Goal: Task Accomplishment & Management: Use online tool/utility

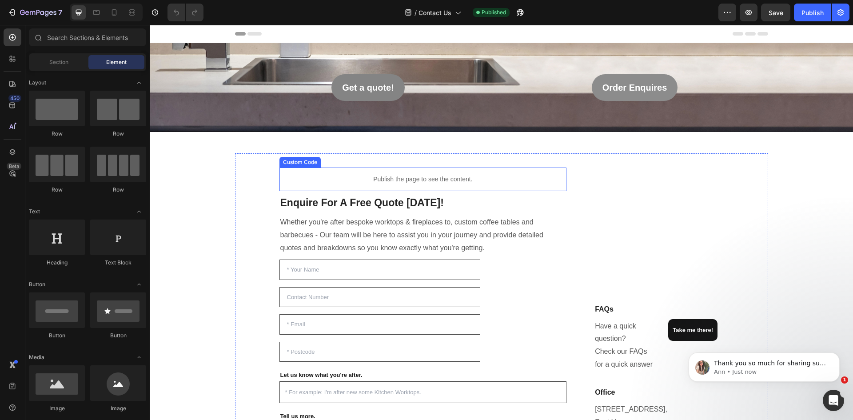
click at [400, 180] on p "Publish the page to see the content." at bounding box center [422, 179] width 287 height 9
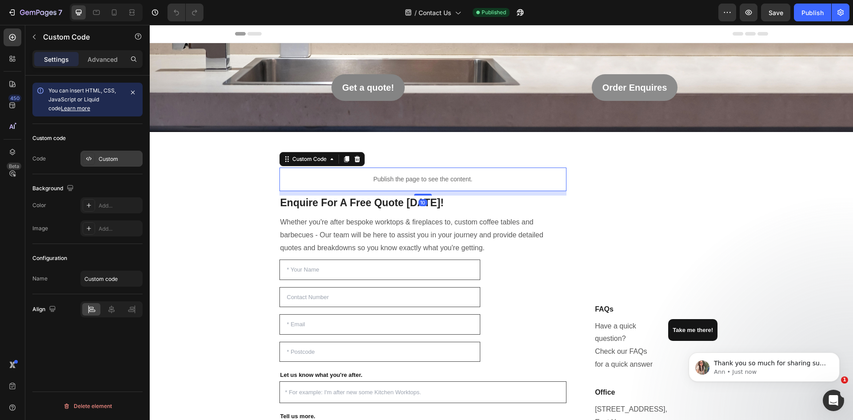
click at [108, 155] on div "Custom" at bounding box center [120, 159] width 42 height 8
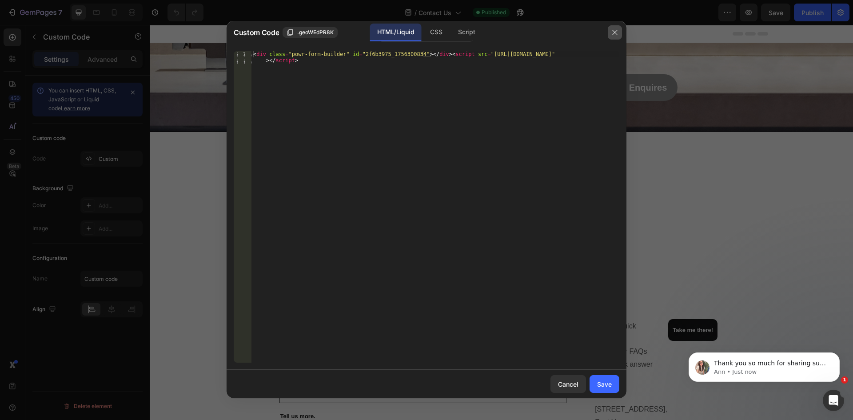
click at [612, 29] on icon "button" at bounding box center [614, 32] width 7 height 7
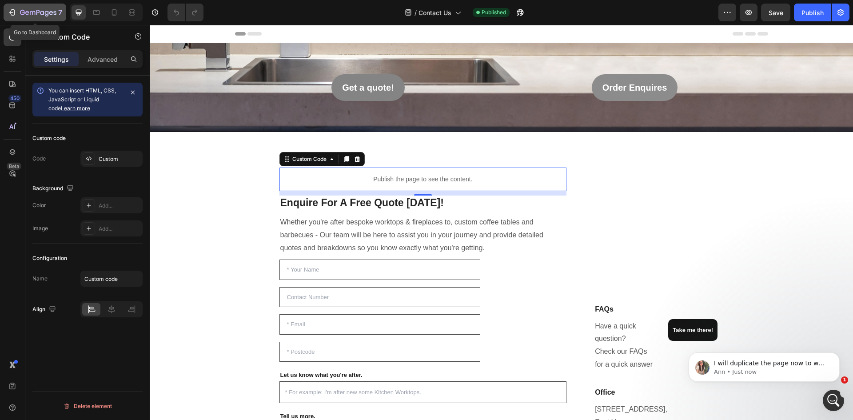
click at [17, 7] on div "7" at bounding box center [35, 12] width 55 height 11
